Goal: Navigation & Orientation: Find specific page/section

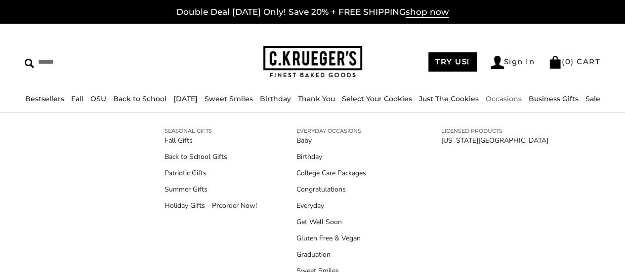
scroll to position [92, 0]
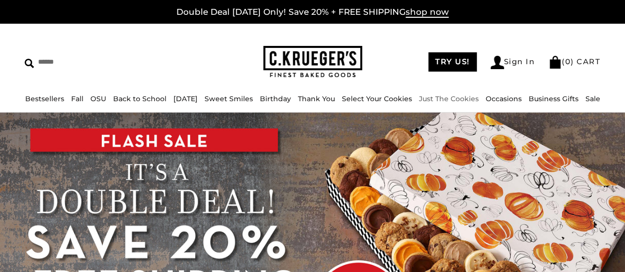
click at [451, 100] on link "Just The Cookies" at bounding box center [449, 98] width 60 height 9
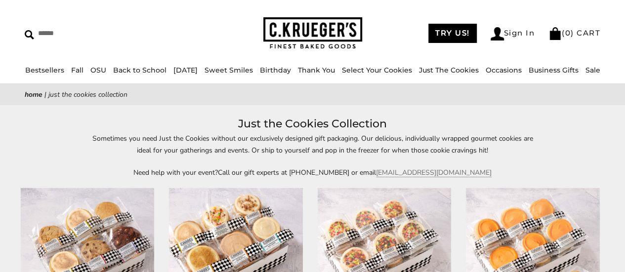
scroll to position [27, 0]
